Goal: Navigation & Orientation: Understand site structure

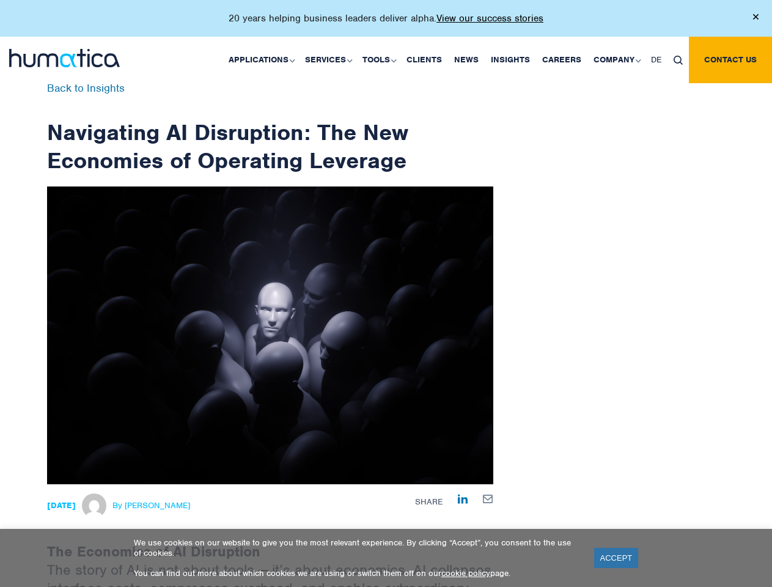
click at [386, 23] on p "20 years helping business leaders deliver alpha. View our success stories" at bounding box center [386, 18] width 315 height 12
click at [264, 59] on link "Applications" at bounding box center [260, 60] width 76 height 46
click at [330, 59] on link "Services" at bounding box center [327, 60] width 57 height 46
click at [381, 59] on link "Tools" at bounding box center [378, 60] width 44 height 46
click at [616, 59] on link "Company" at bounding box center [615, 60] width 57 height 46
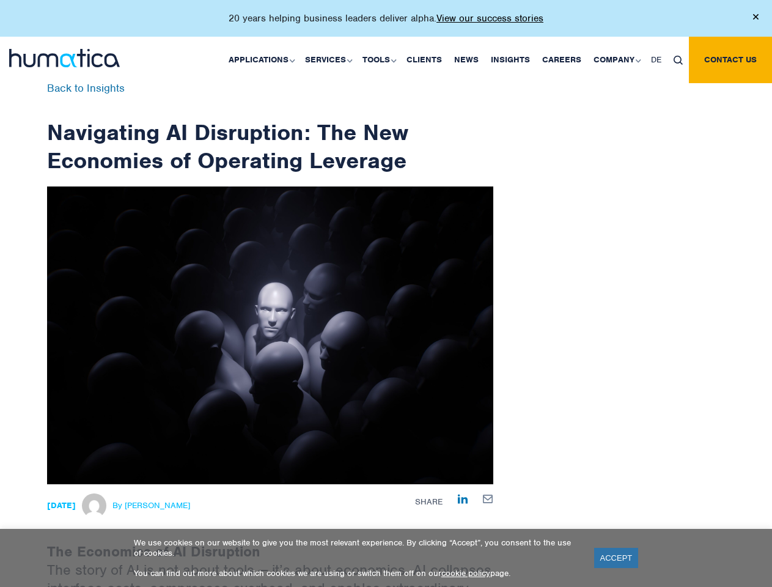
click at [678, 59] on img at bounding box center [677, 60] width 9 height 9
click at [616, 557] on link "ACCEPT" at bounding box center [616, 557] width 45 height 20
